Goal: Entertainment & Leisure: Consume media (video, audio)

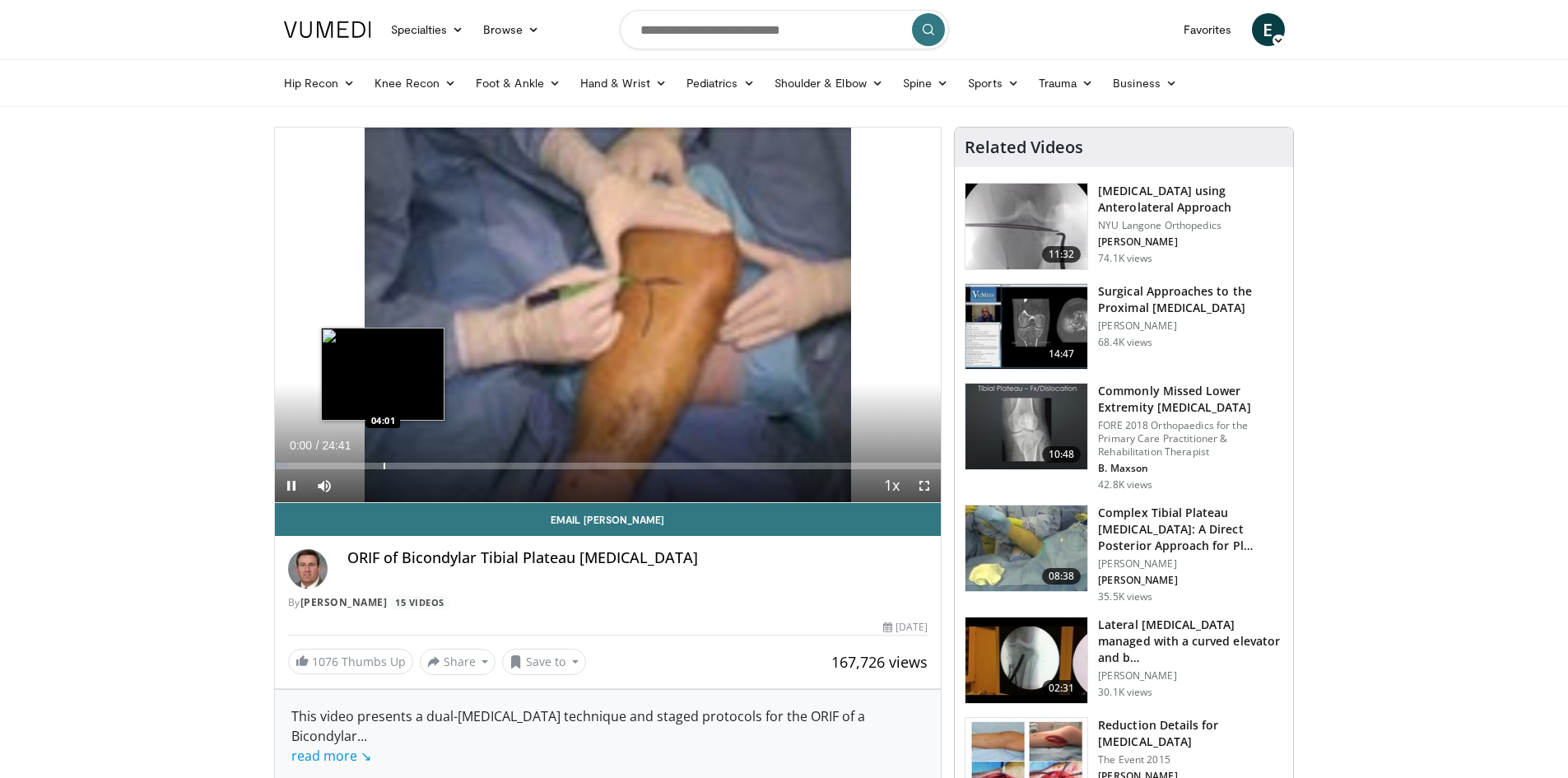
click at [384, 462] on div "Progress Bar" at bounding box center [385, 466] width 2 height 7
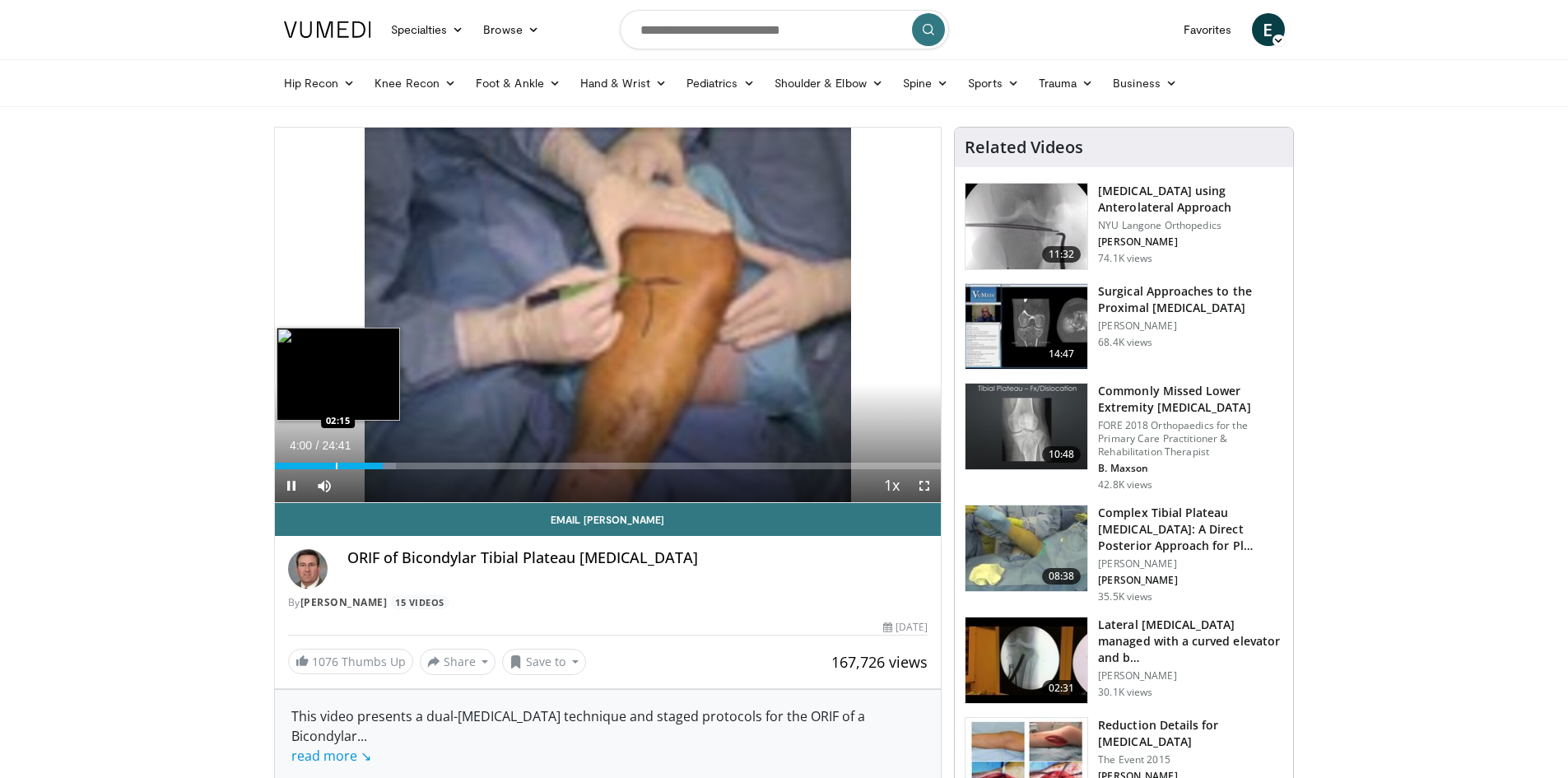
click at [336, 465] on div "Progress Bar" at bounding box center [337, 466] width 2 height 7
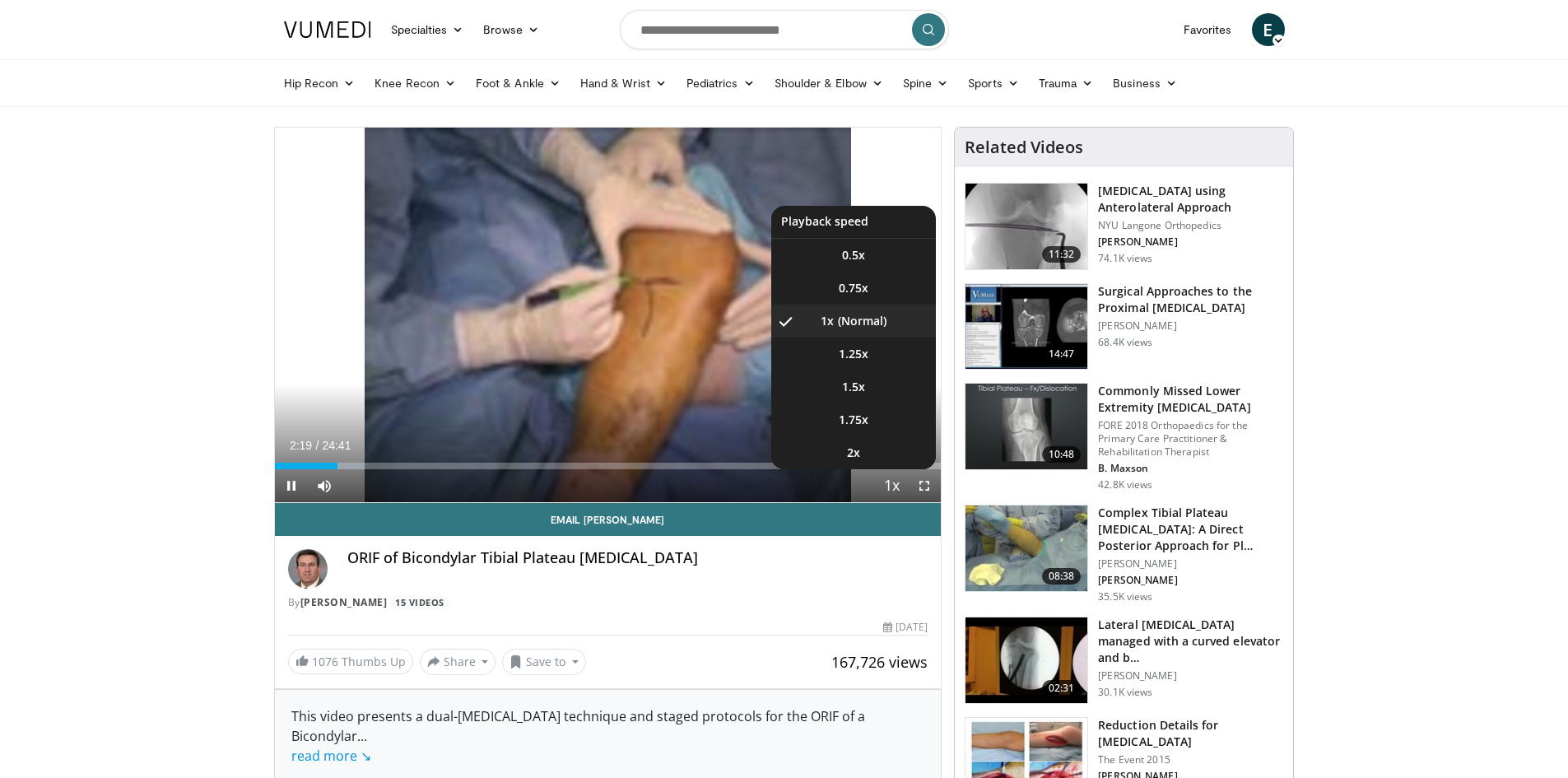
click at [895, 486] on span "Video Player" at bounding box center [891, 487] width 23 height 33
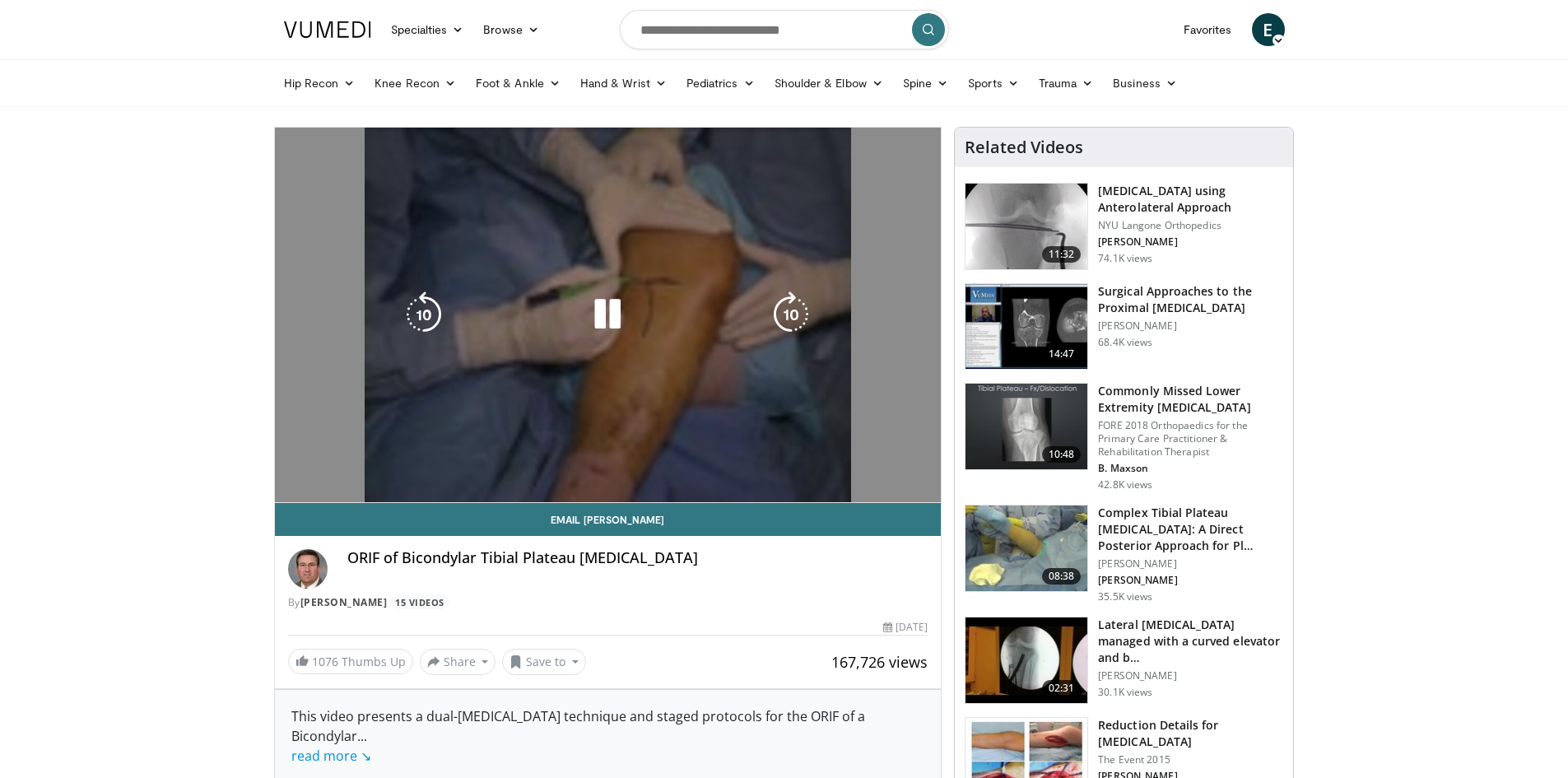
click at [893, 483] on video-js "**********" at bounding box center [608, 315] width 666 height 375
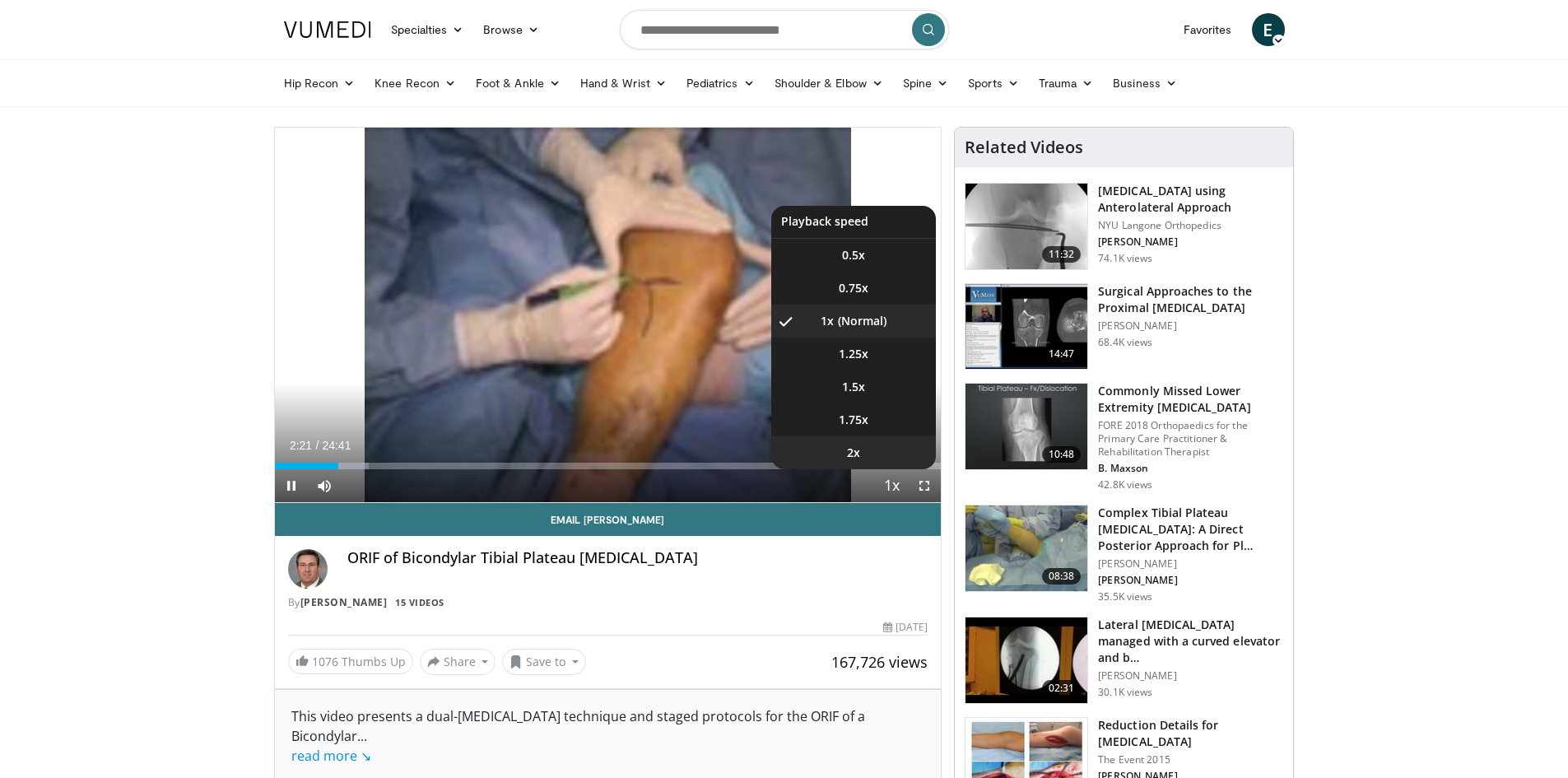
click at [886, 457] on li "2x" at bounding box center [854, 453] width 164 height 33
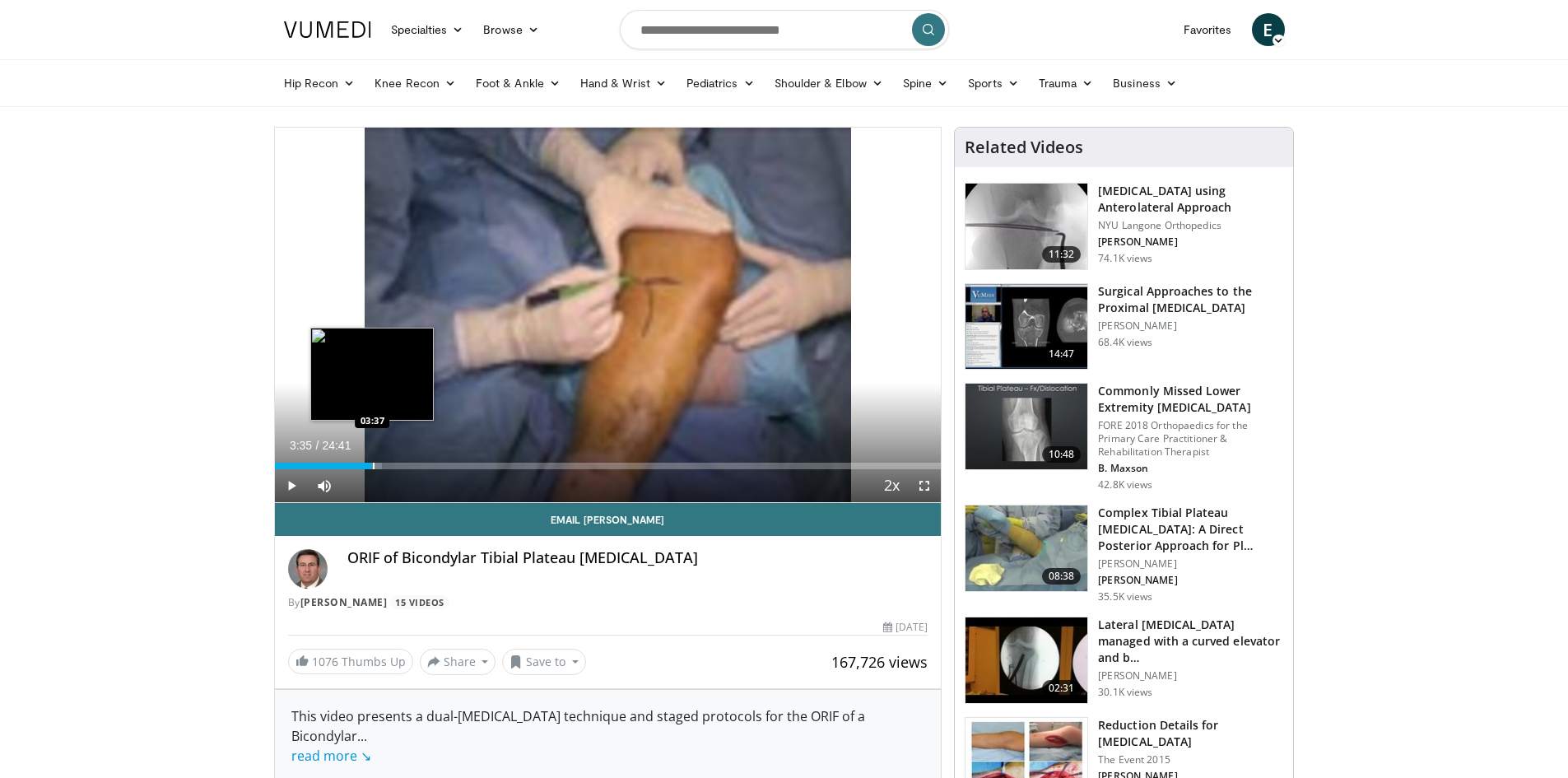
click at [373, 463] on div "Progress Bar" at bounding box center [373, 466] width 2 height 7
click at [391, 463] on div "Progress Bar" at bounding box center [392, 466] width 2 height 7
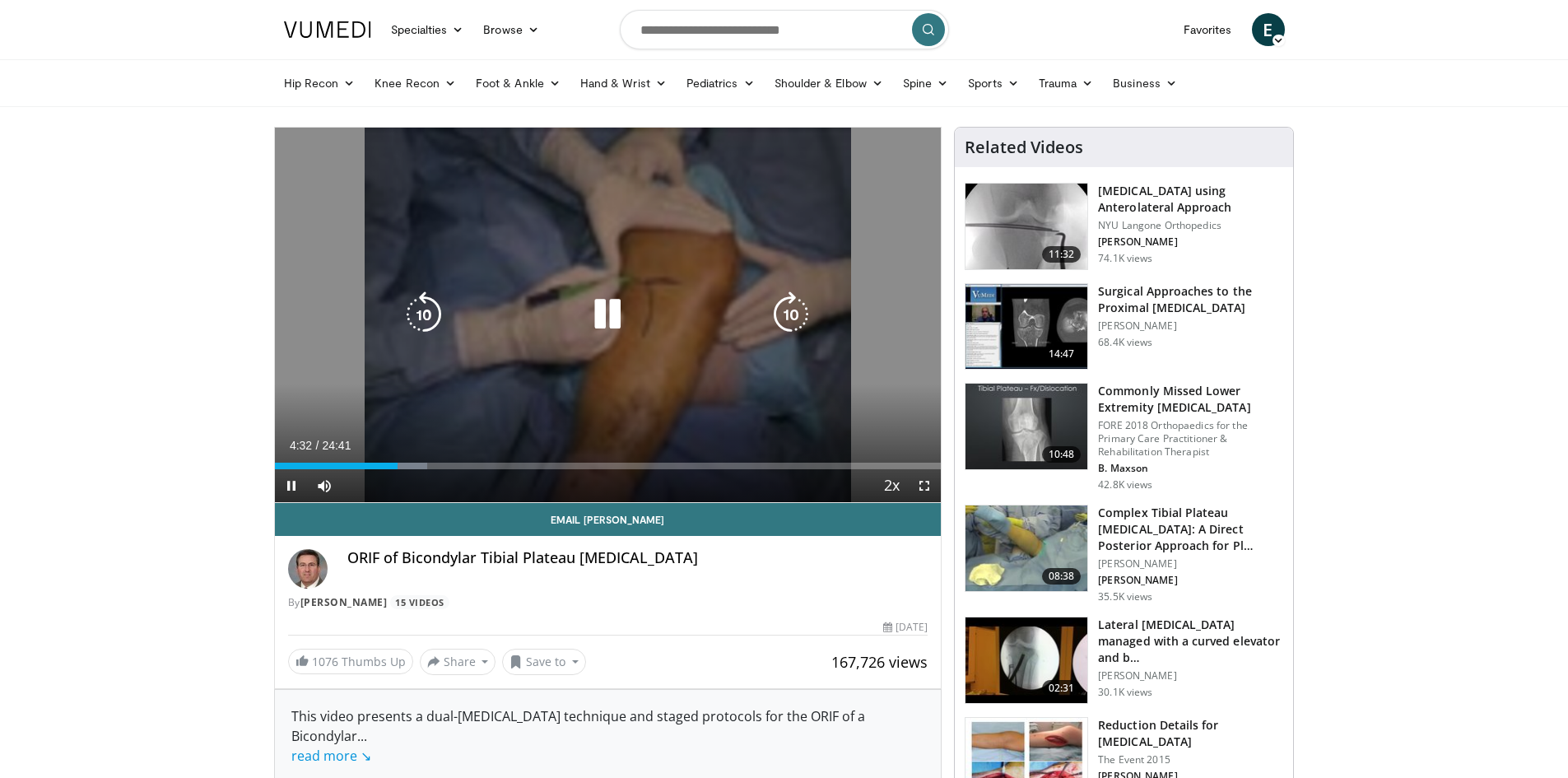
click at [378, 465] on div "04:32" at bounding box center [336, 466] width 122 height 7
click at [606, 319] on icon "Video Player" at bounding box center [607, 314] width 46 height 46
click at [597, 302] on icon "Video Player" at bounding box center [607, 314] width 46 height 46
click at [616, 309] on icon "Video Player" at bounding box center [607, 314] width 46 height 46
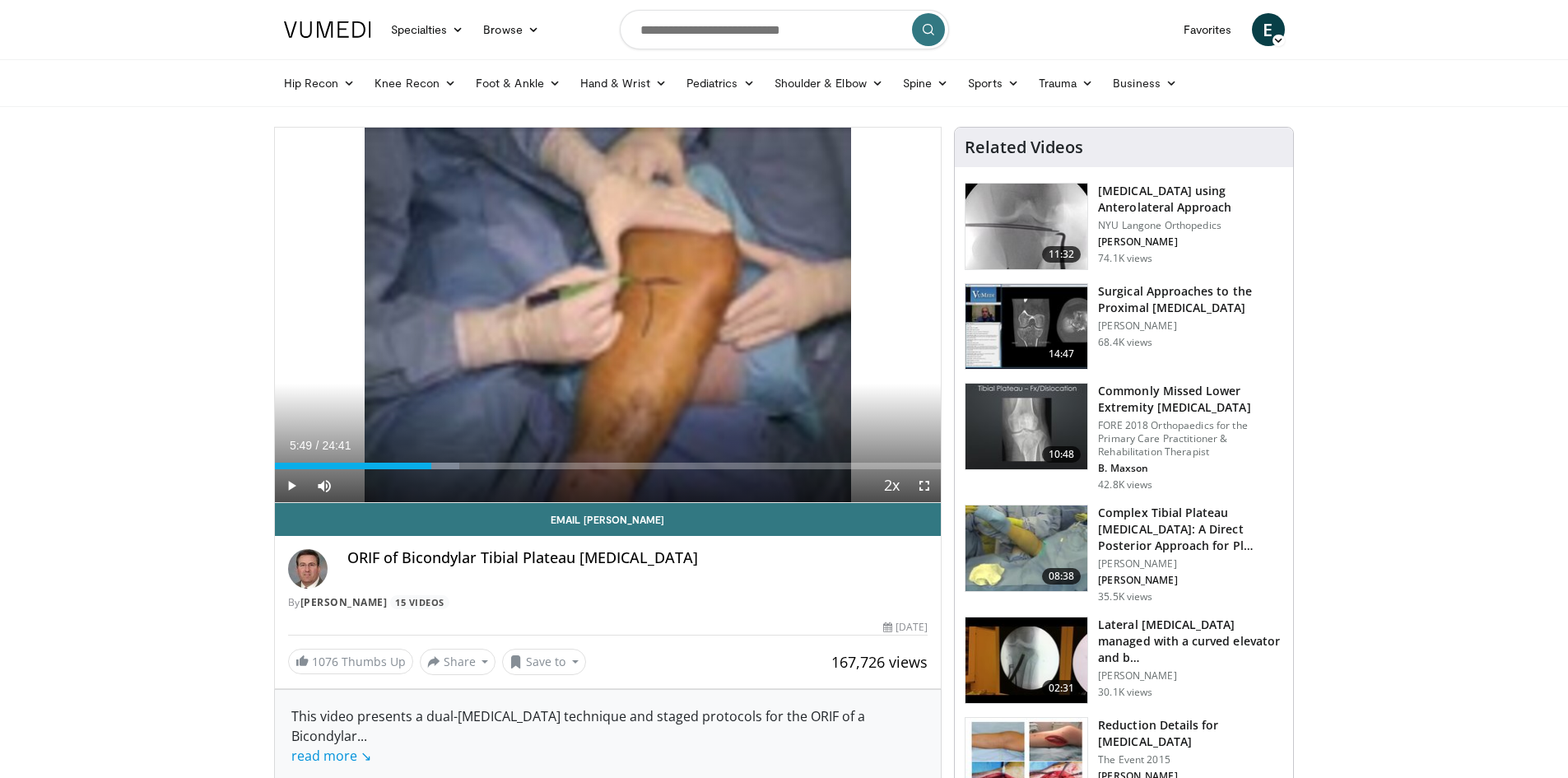
click at [617, 308] on div "10 seconds Tap to unmute" at bounding box center [608, 315] width 666 height 374
click at [456, 465] on div "Progress Bar" at bounding box center [457, 466] width 2 height 7
click at [456, 462] on div "Progress Bar" at bounding box center [456, 466] width 2 height 7
click at [445, 462] on div "Progress Bar" at bounding box center [446, 466] width 2 height 7
click at [470, 457] on div "Loaded : 31.09% 06:40 07:17" at bounding box center [608, 462] width 666 height 16
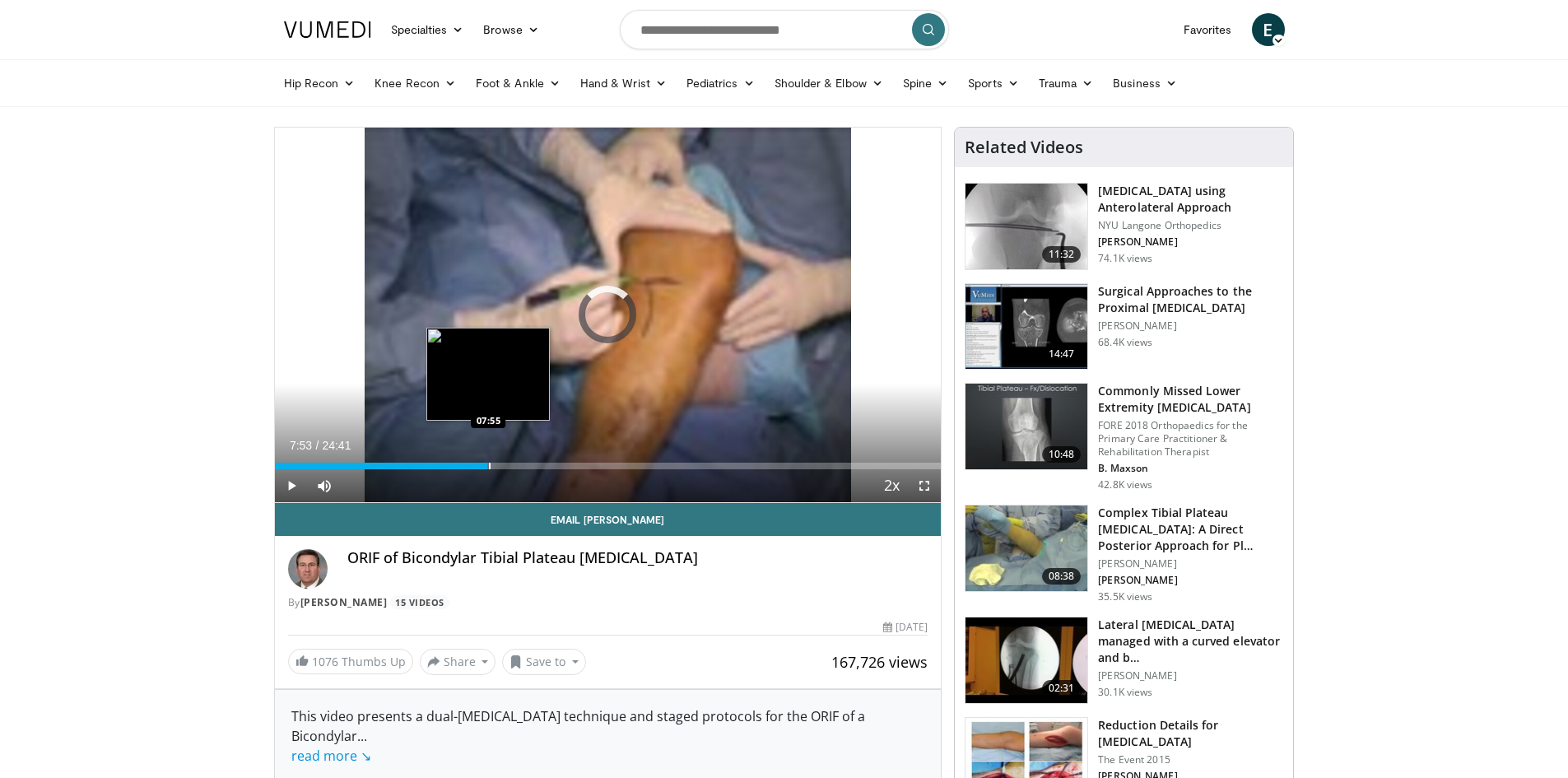
click at [489, 463] on div "Progress Bar" at bounding box center [490, 466] width 2 height 7
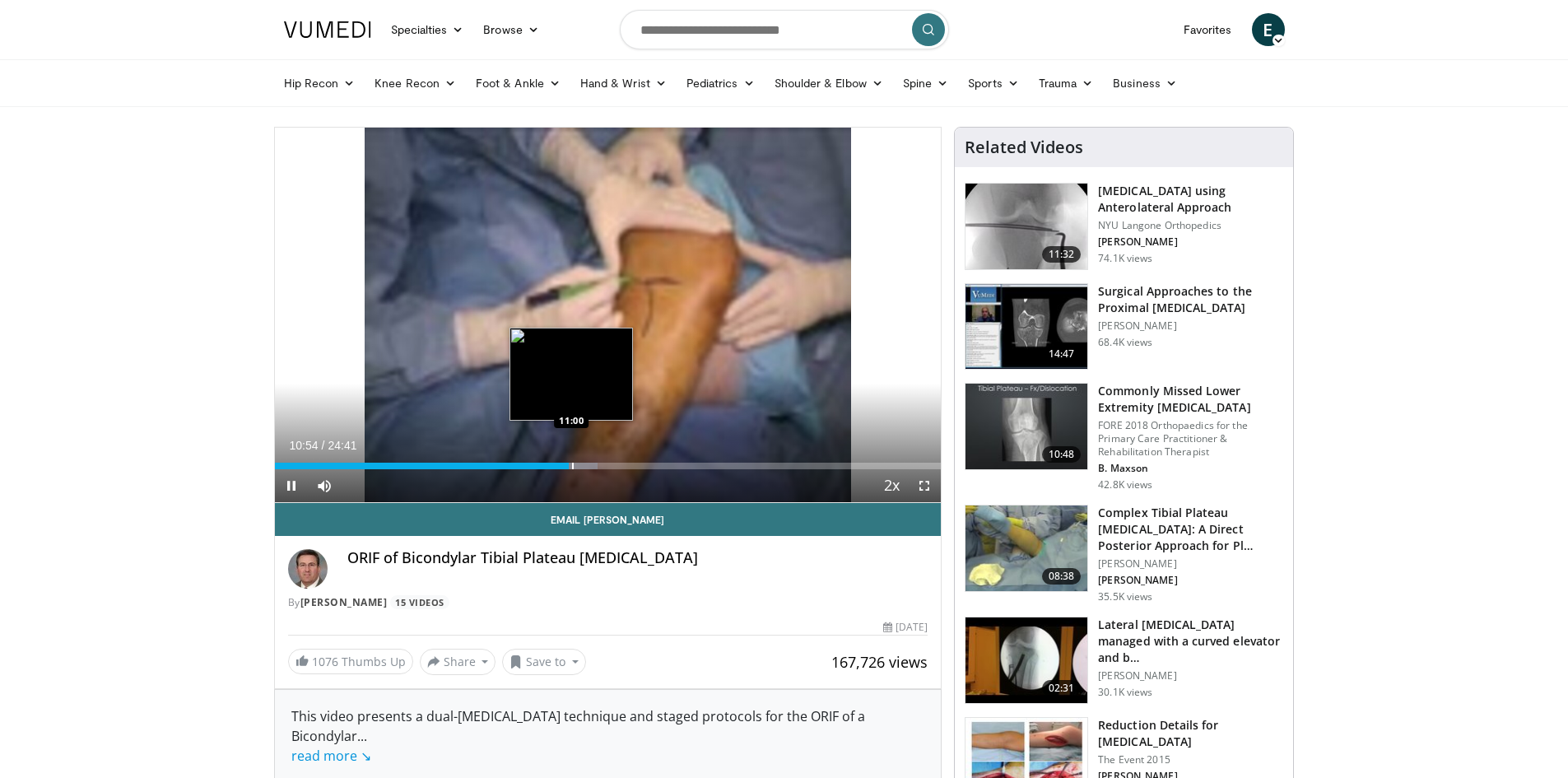
click at [572, 466] on div "Progress Bar" at bounding box center [573, 466] width 2 height 7
click at [605, 462] on div "Loaded : 52.57% 12:15 12:15" at bounding box center [608, 466] width 666 height 7
click at [619, 462] on div "Progress Bar" at bounding box center [620, 466] width 2 height 7
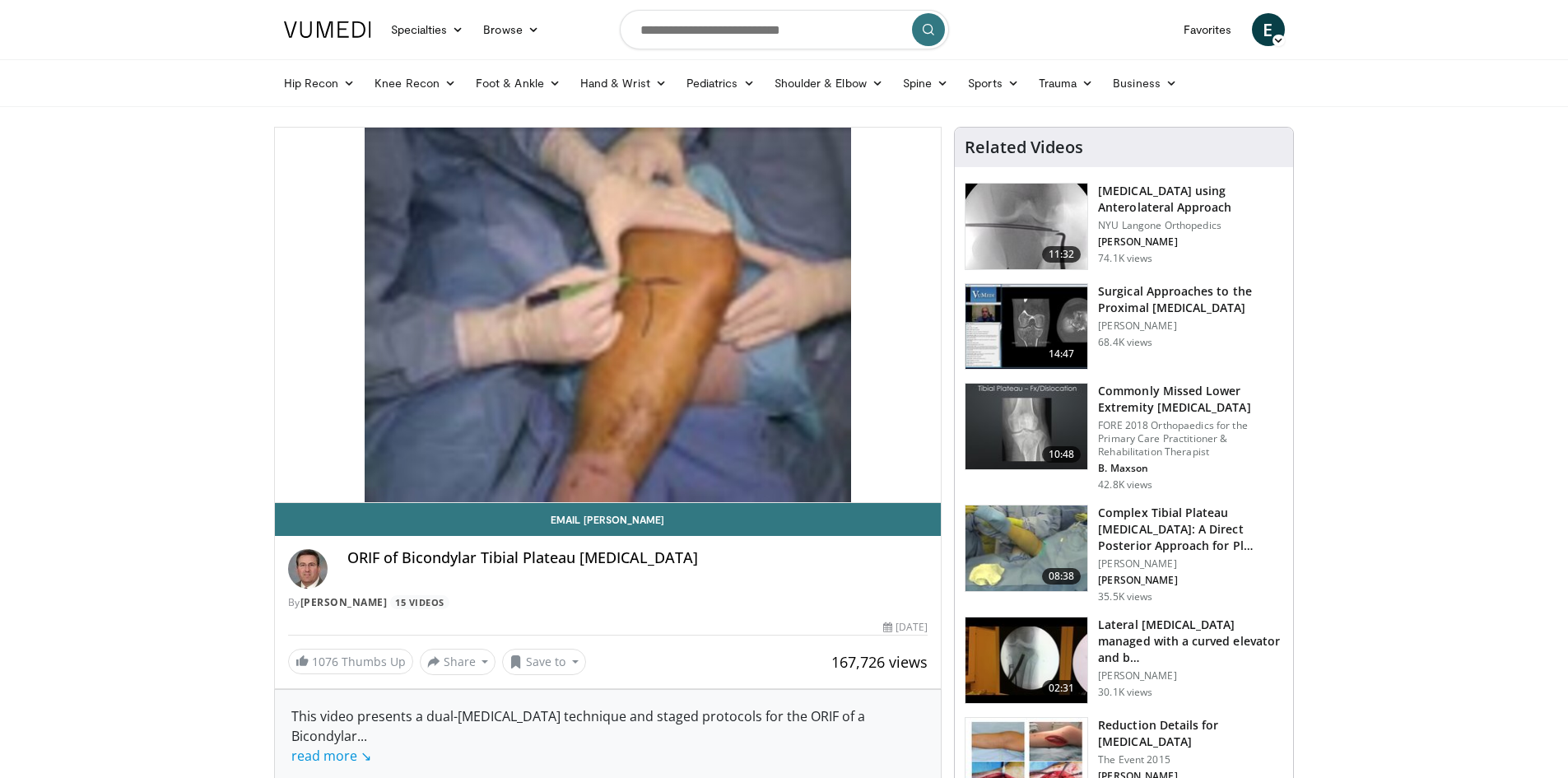
click at [650, 468] on div "10 seconds Tap to unmute" at bounding box center [608, 315] width 666 height 374
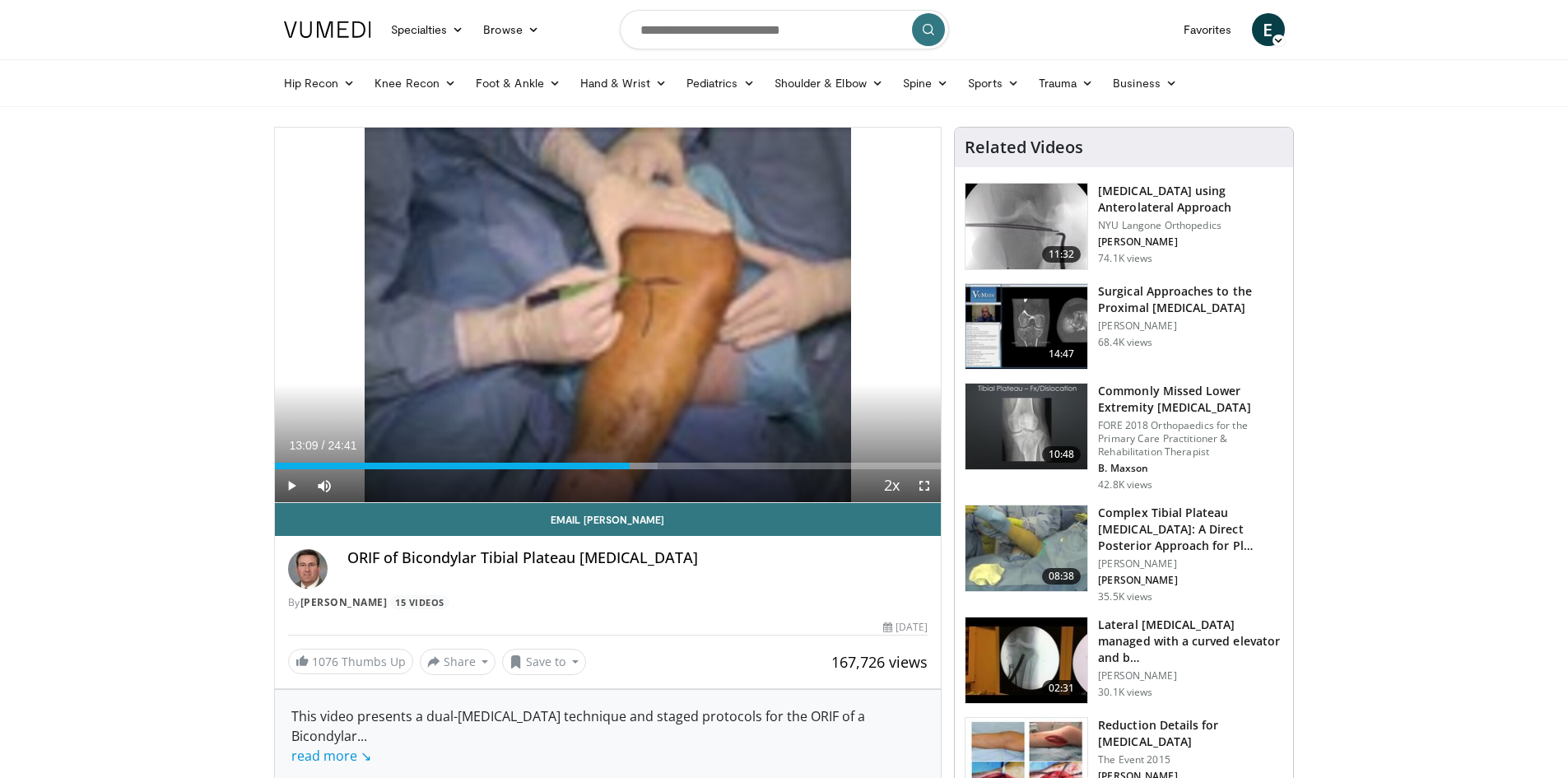
click at [655, 469] on div "Current Time 13:09 / Duration 24:41 Play Skip Backward Skip Forward Mute Loaded…" at bounding box center [608, 486] width 666 height 33
click at [655, 464] on div "Progress Bar" at bounding box center [656, 466] width 2 height 7
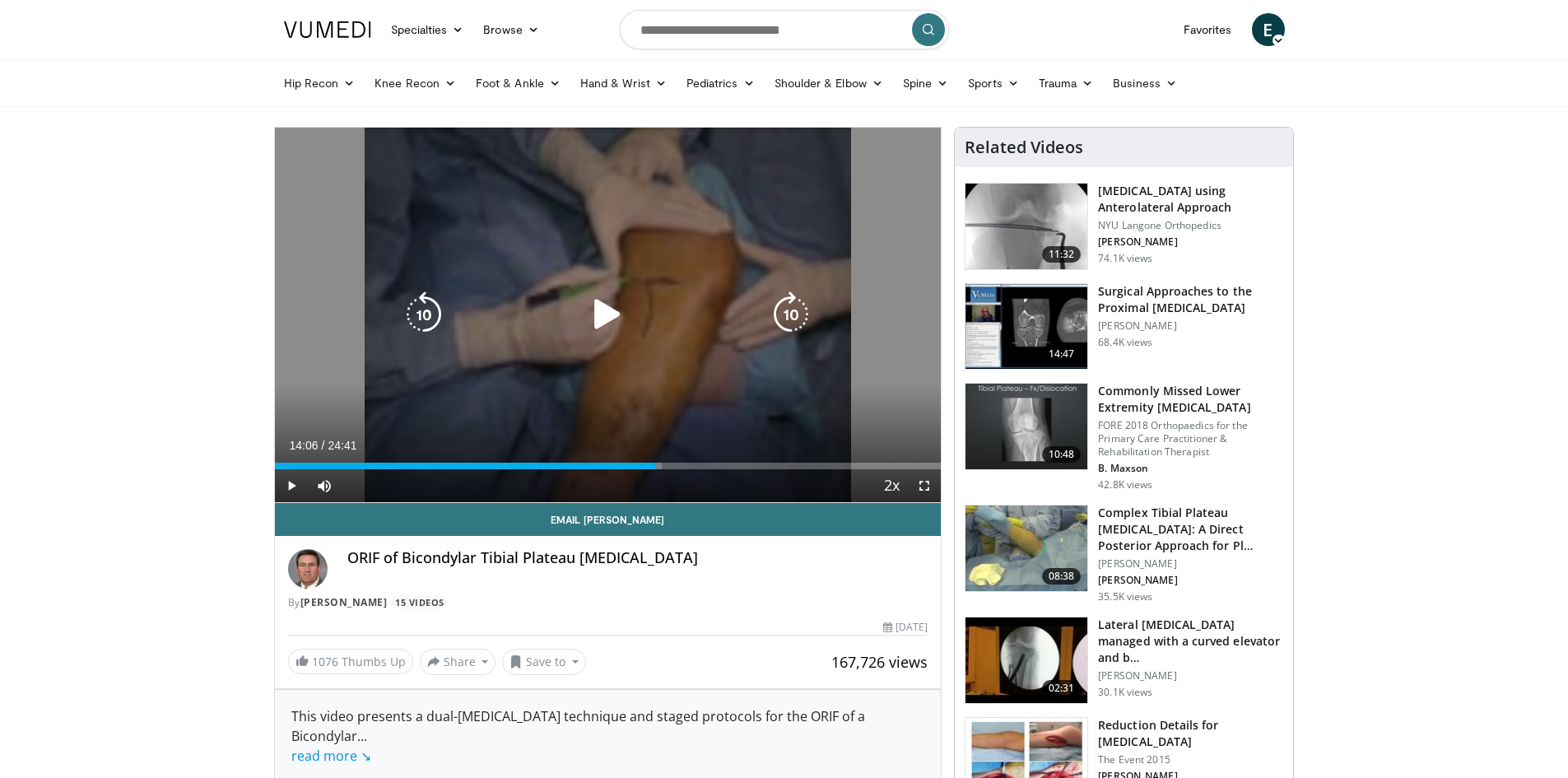
click at [631, 368] on div "10 seconds Tap to unmute" at bounding box center [608, 315] width 666 height 374
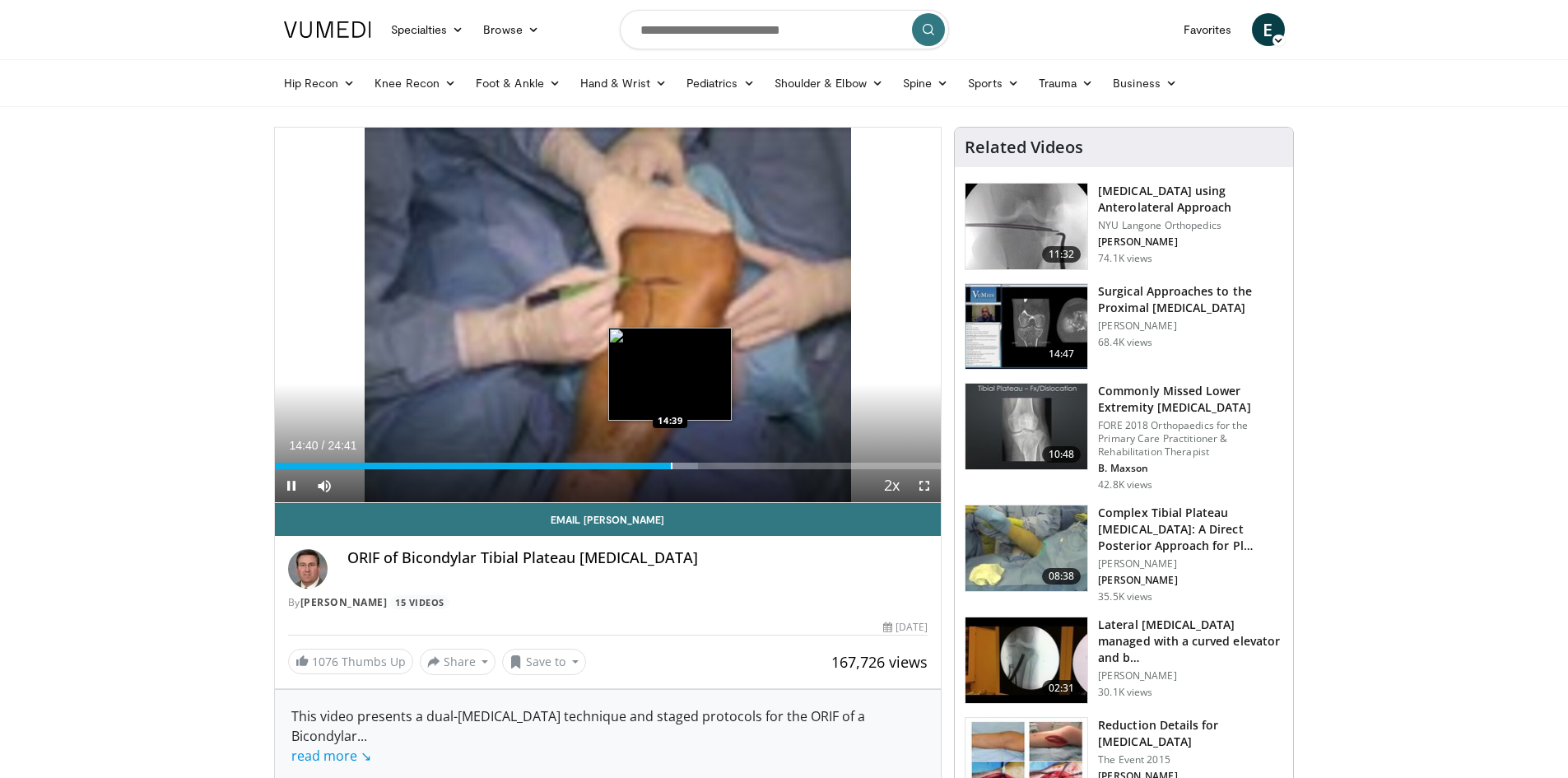
click at [669, 460] on div "Loaded : 63.52% 14:40 14:39" at bounding box center [608, 462] width 666 height 16
click at [686, 462] on div "Progress Bar" at bounding box center [687, 466] width 2 height 7
click at [712, 463] on div "Progress Bar" at bounding box center [712, 466] width 2 height 7
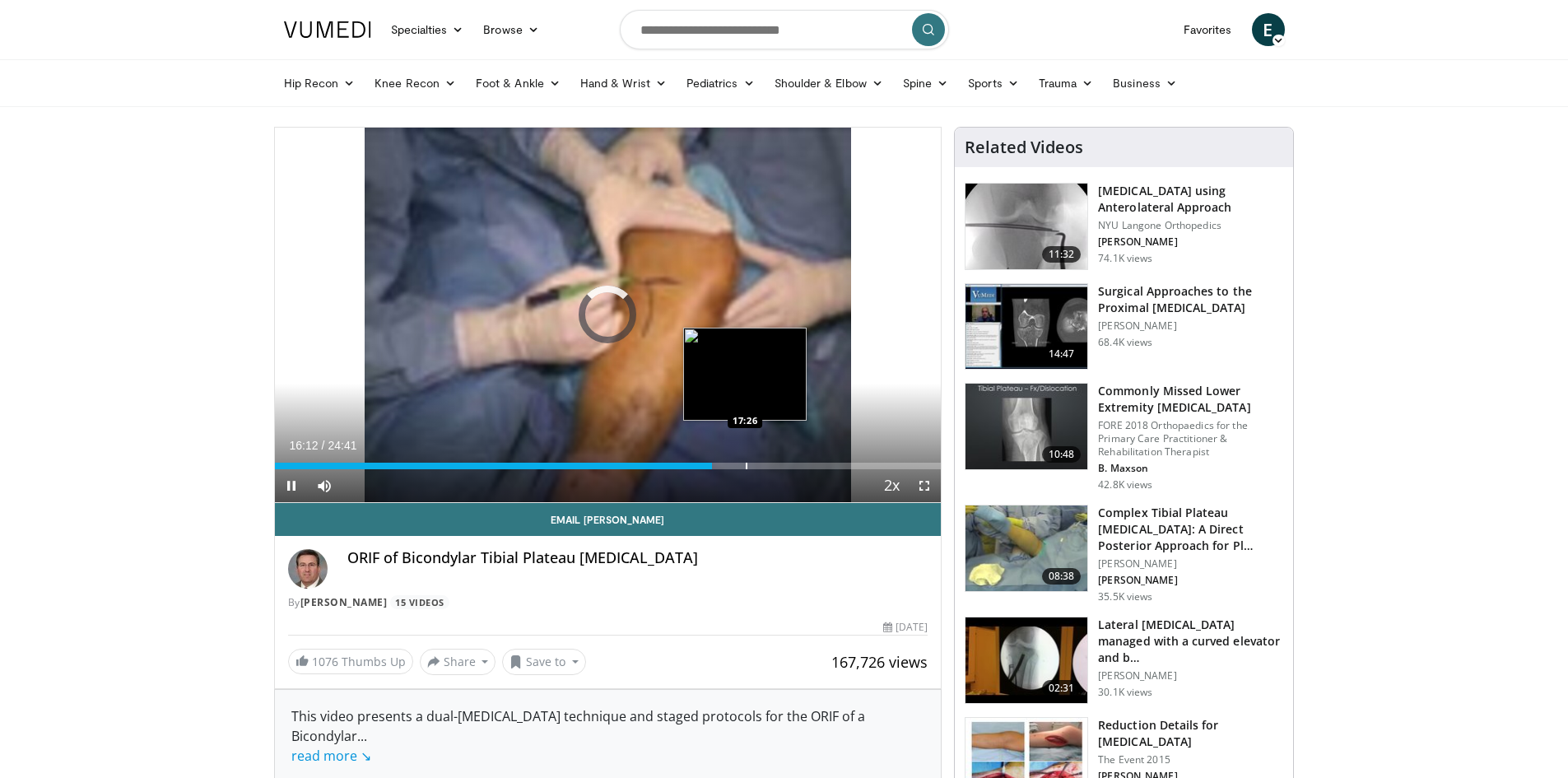
click at [746, 462] on div "Progress Bar" at bounding box center [747, 466] width 2 height 7
